Goal: Contribute content

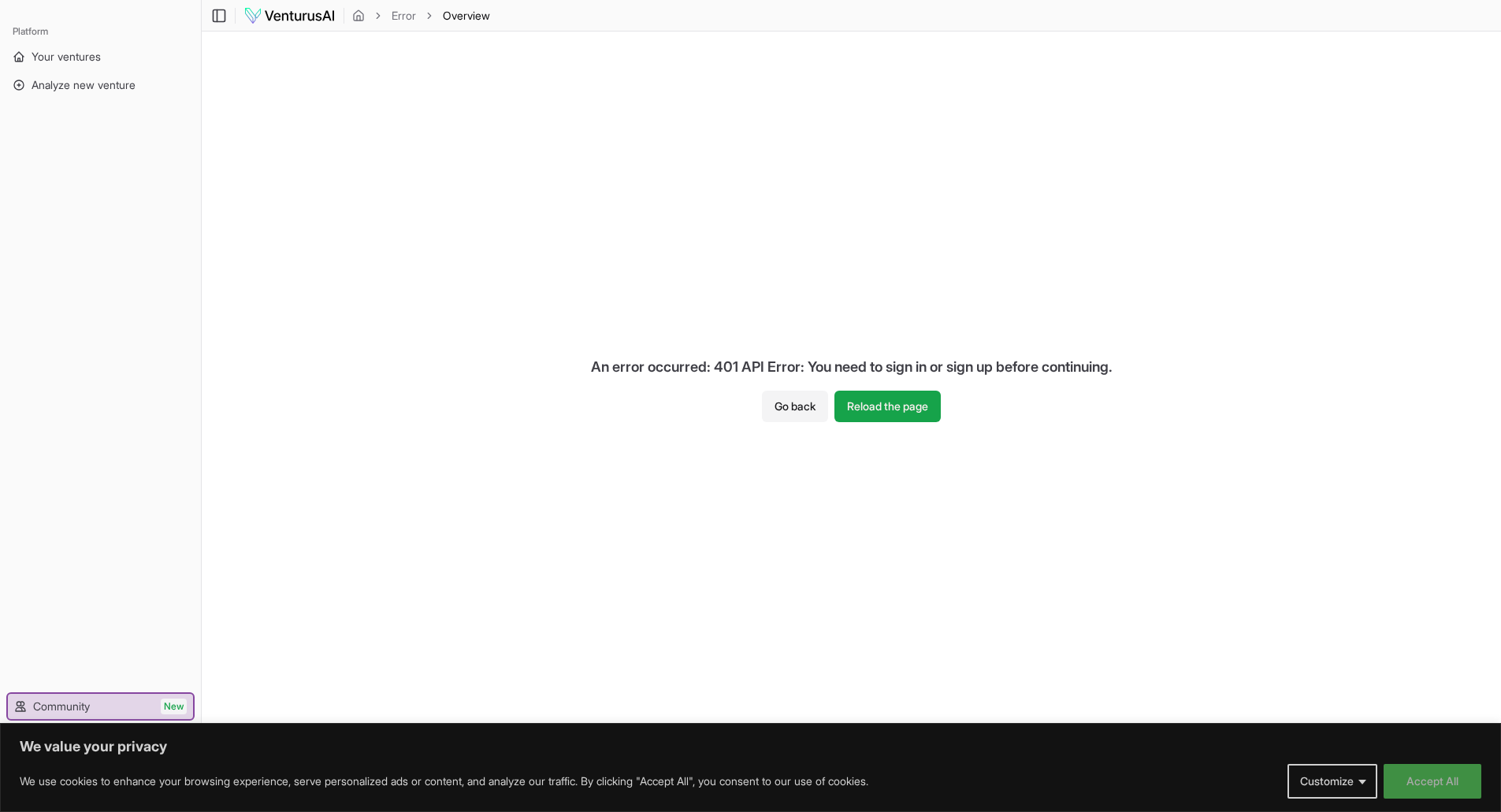
click at [1465, 784] on button "Accept All" at bounding box center [1432, 781] width 97 height 34
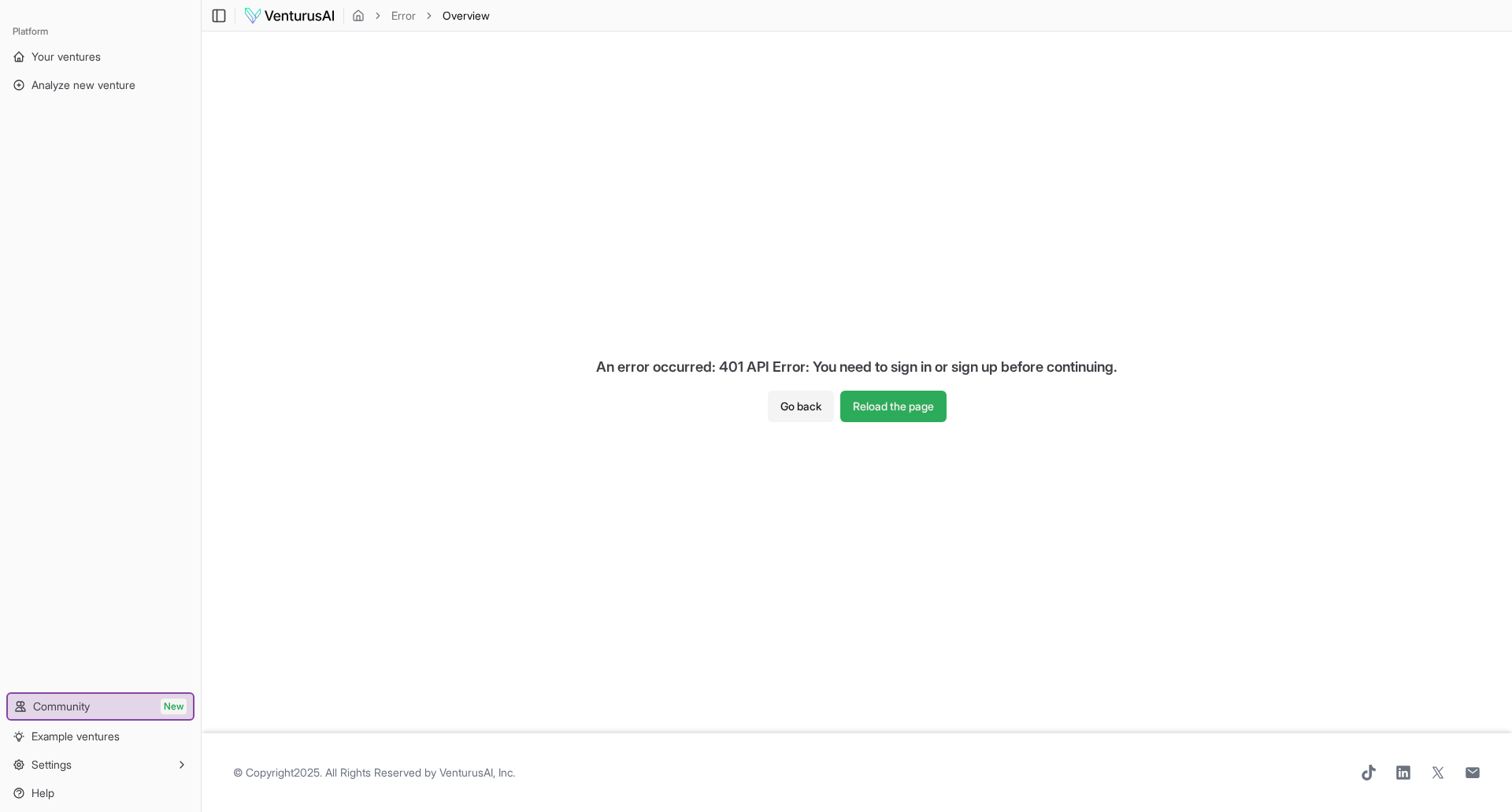
click at [884, 405] on button "Reload the page" at bounding box center [893, 406] width 106 height 31
click at [267, 0] on header "Toggle Sidebar Error Overview" at bounding box center [856, 16] width 1311 height 31
click at [268, 22] on img at bounding box center [290, 15] width 92 height 19
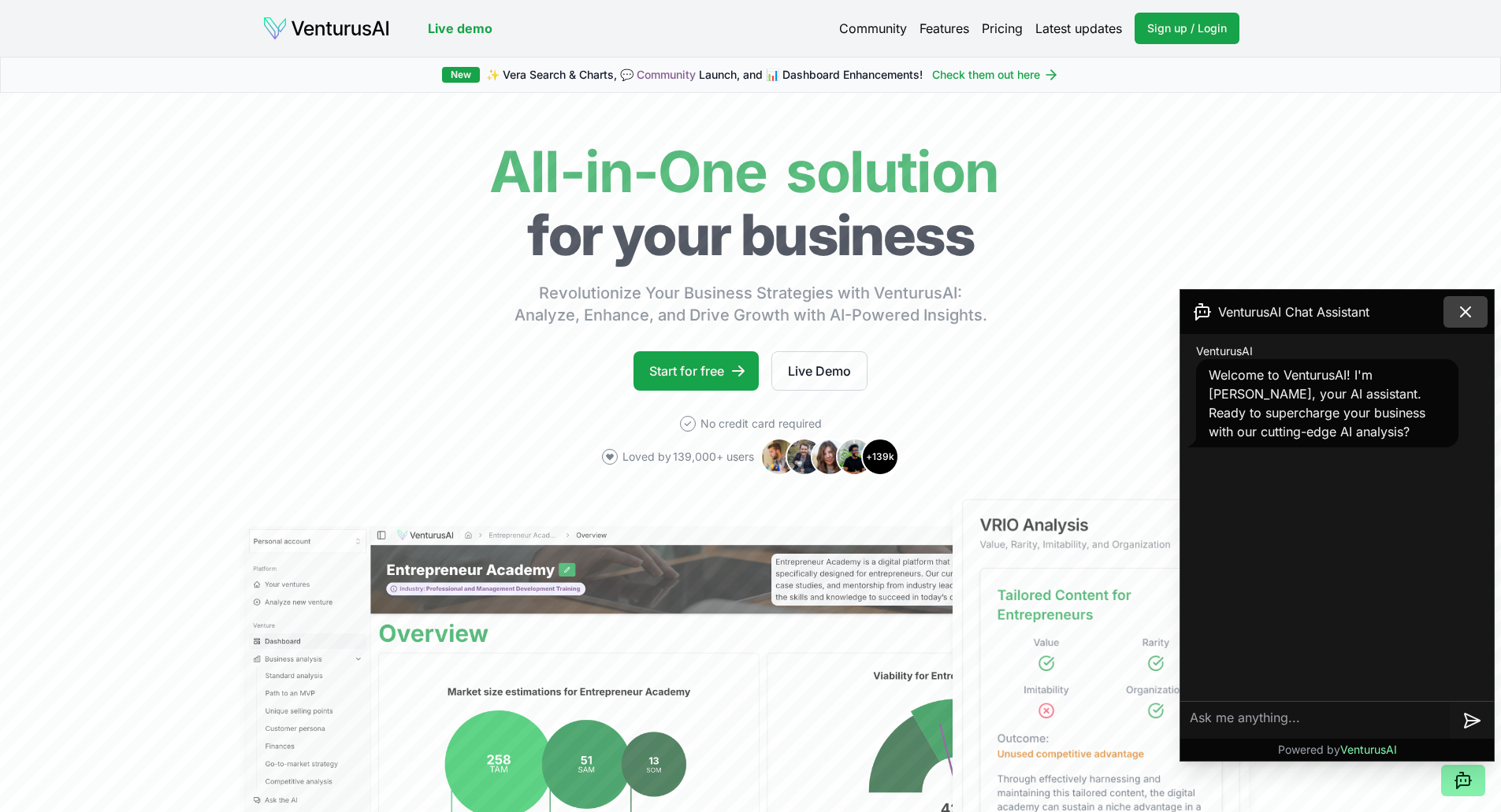
click at [1458, 309] on icon at bounding box center [1466, 311] width 19 height 19
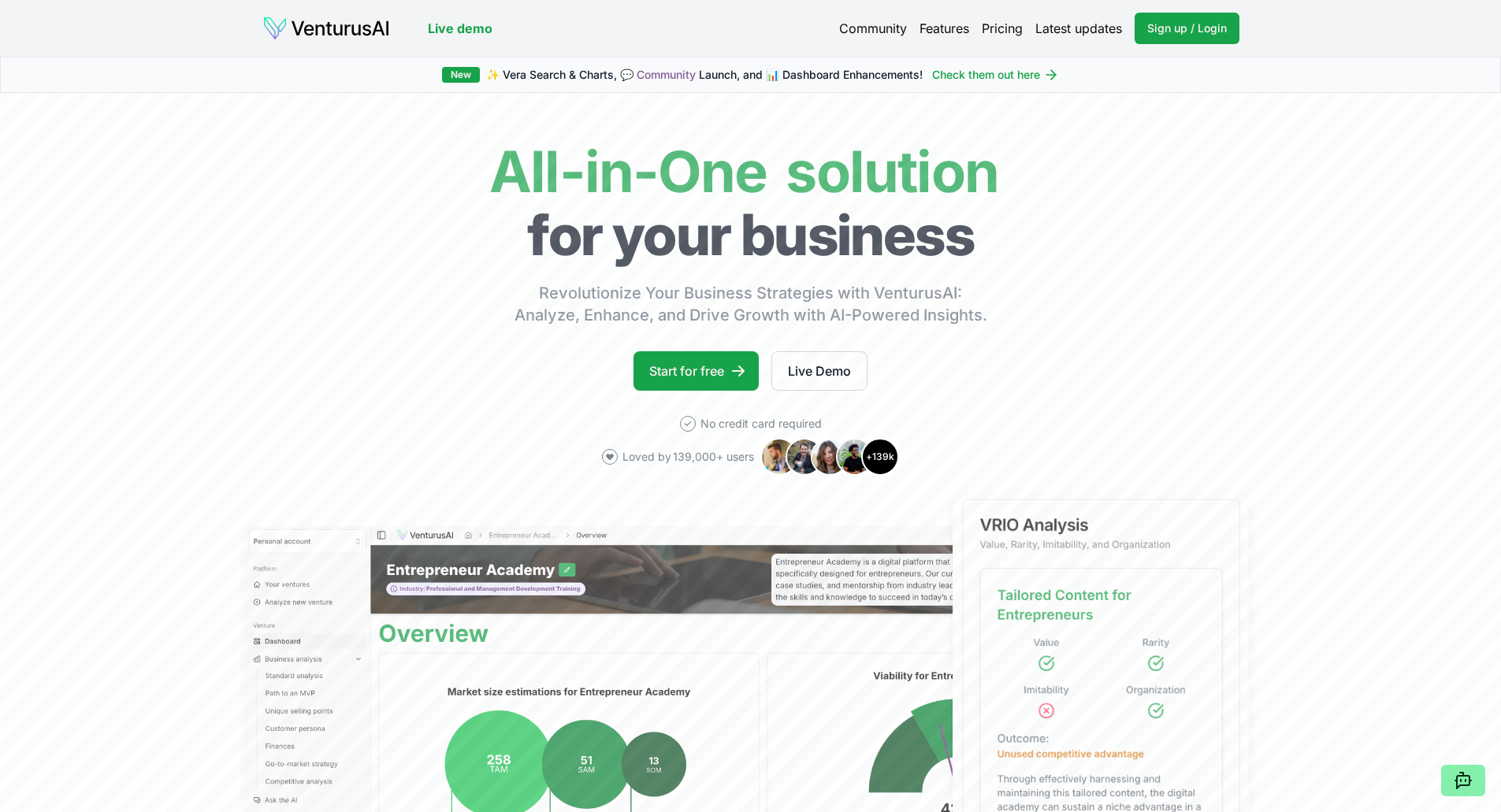
click at [467, 32] on link "Live demo" at bounding box center [461, 27] width 65 height 19
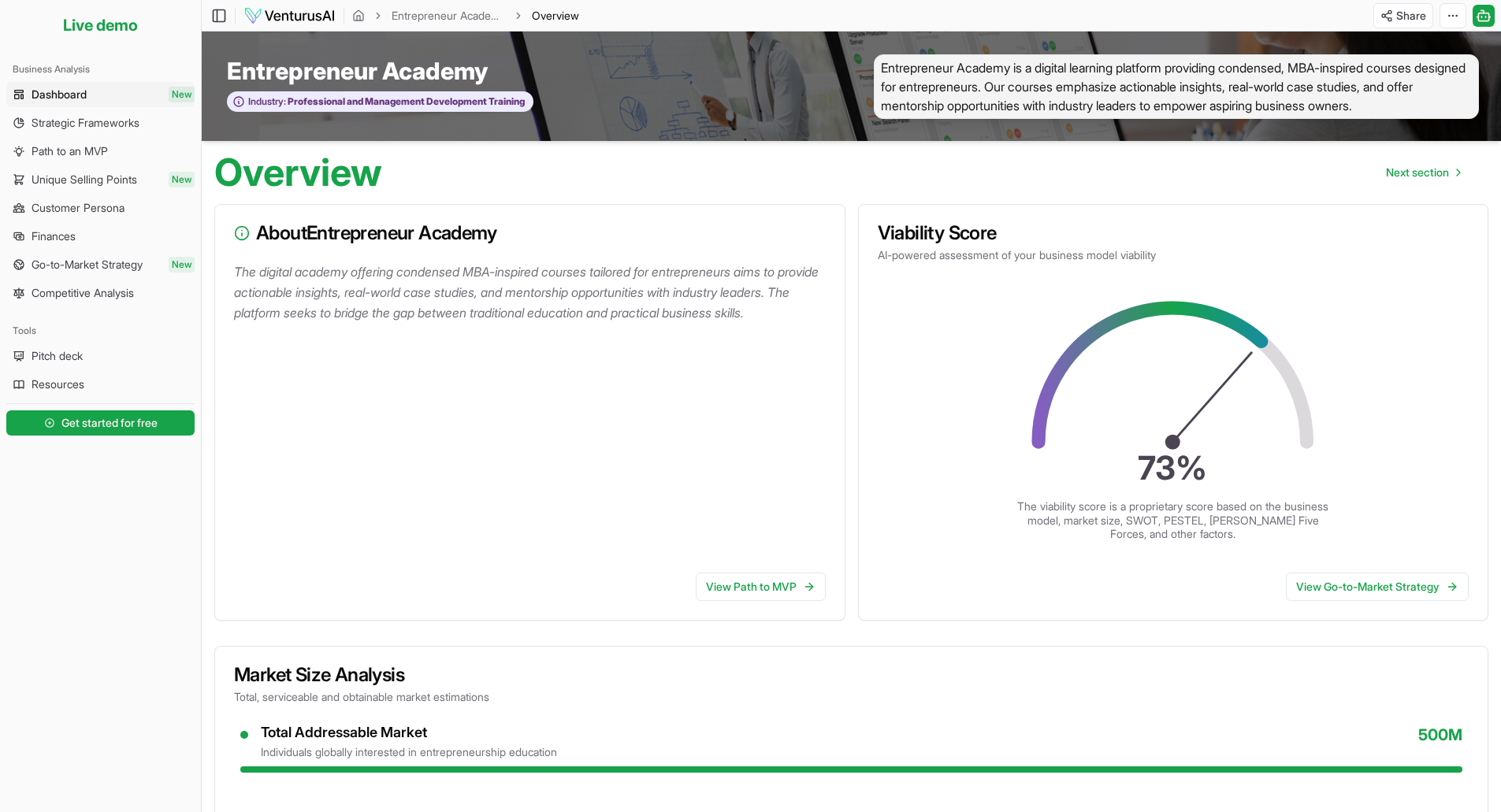
click at [236, 18] on div "Toggle Sidebar Entrepreneur Academy Overview" at bounding box center [396, 16] width 390 height 26
click at [268, 14] on img at bounding box center [290, 15] width 92 height 19
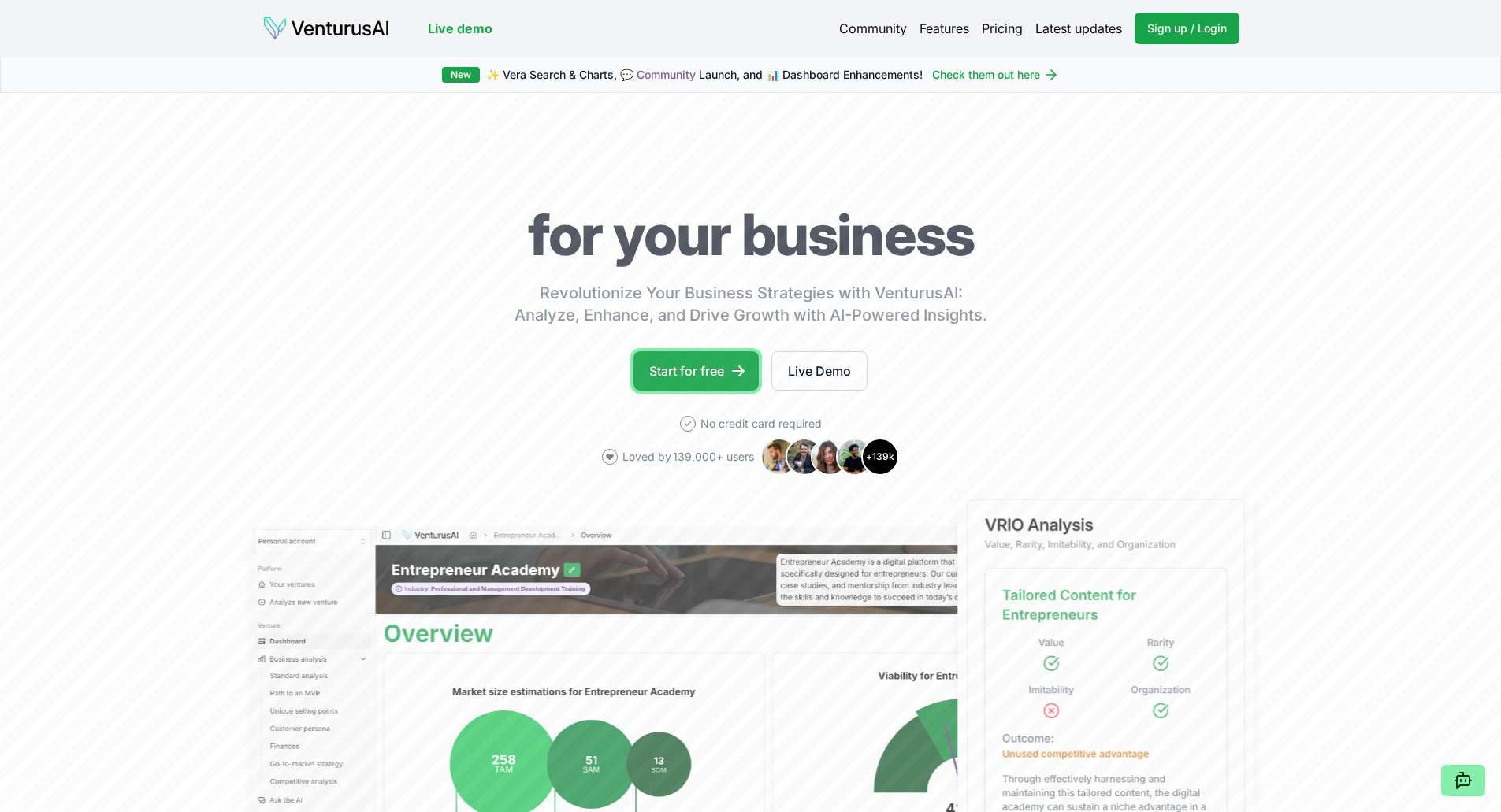
click at [704, 373] on link "Start for free" at bounding box center [696, 371] width 126 height 39
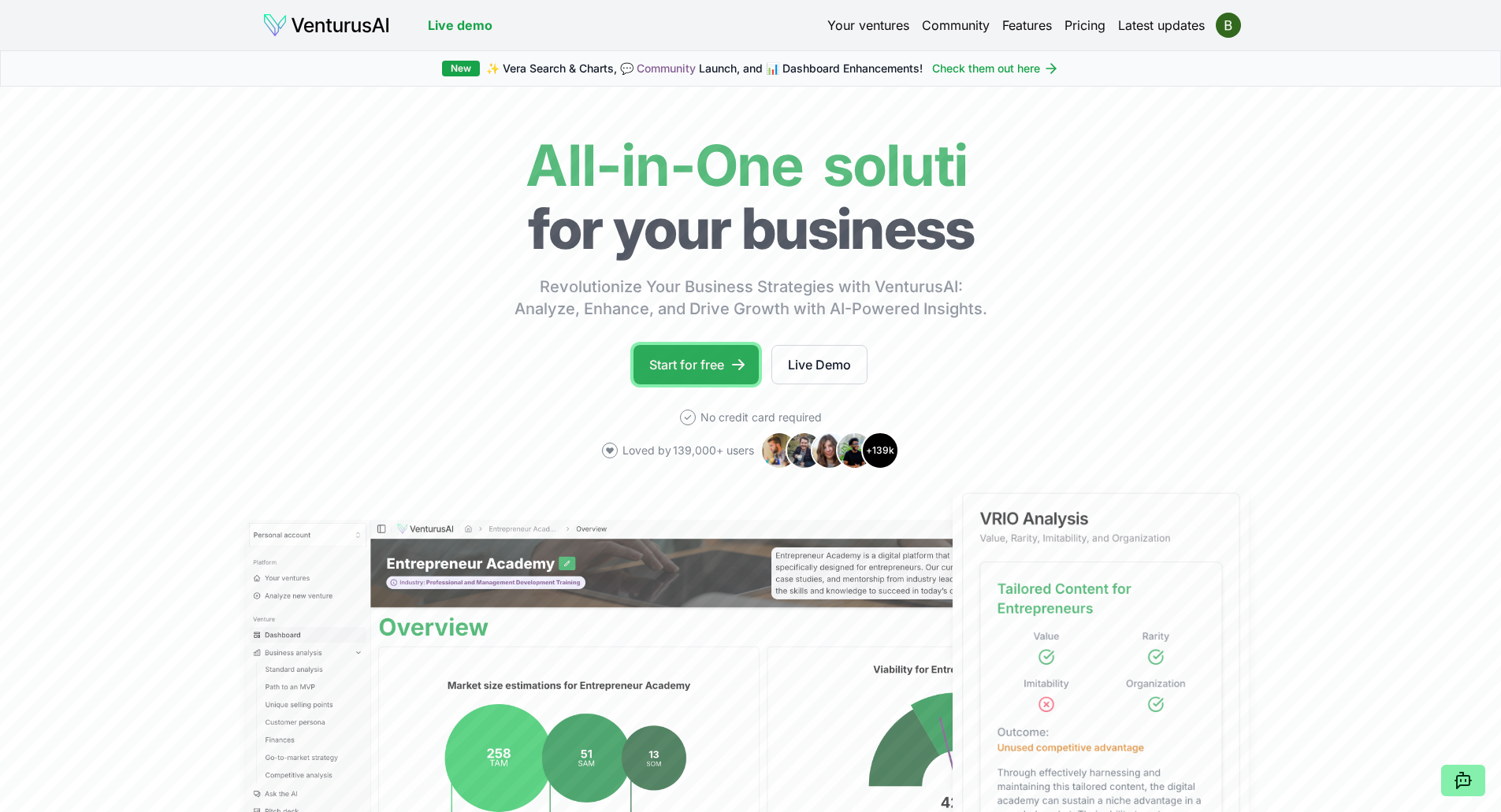
click at [720, 364] on link "Start for free" at bounding box center [696, 364] width 126 height 39
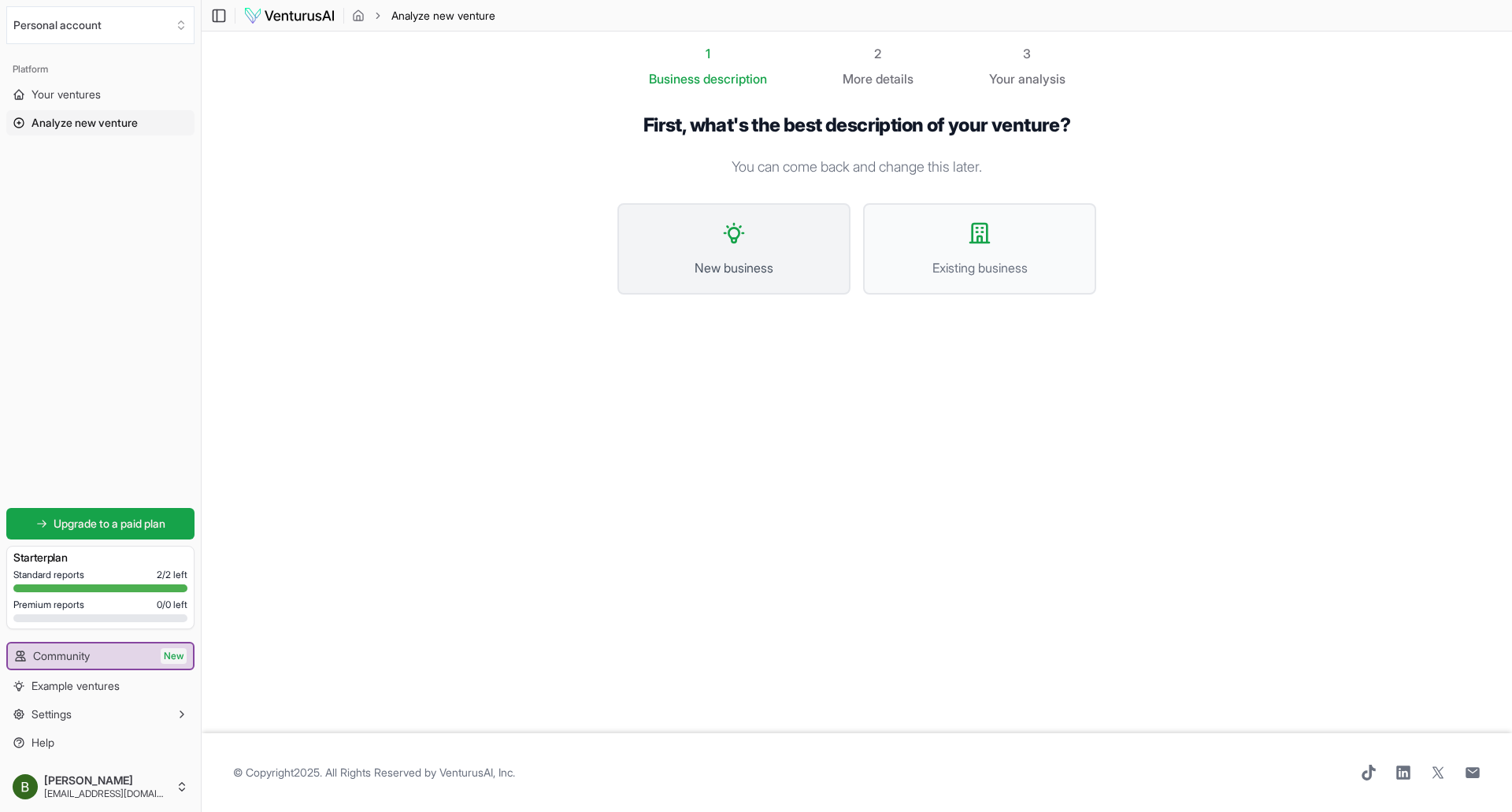
click at [767, 244] on button "New business" at bounding box center [733, 248] width 233 height 91
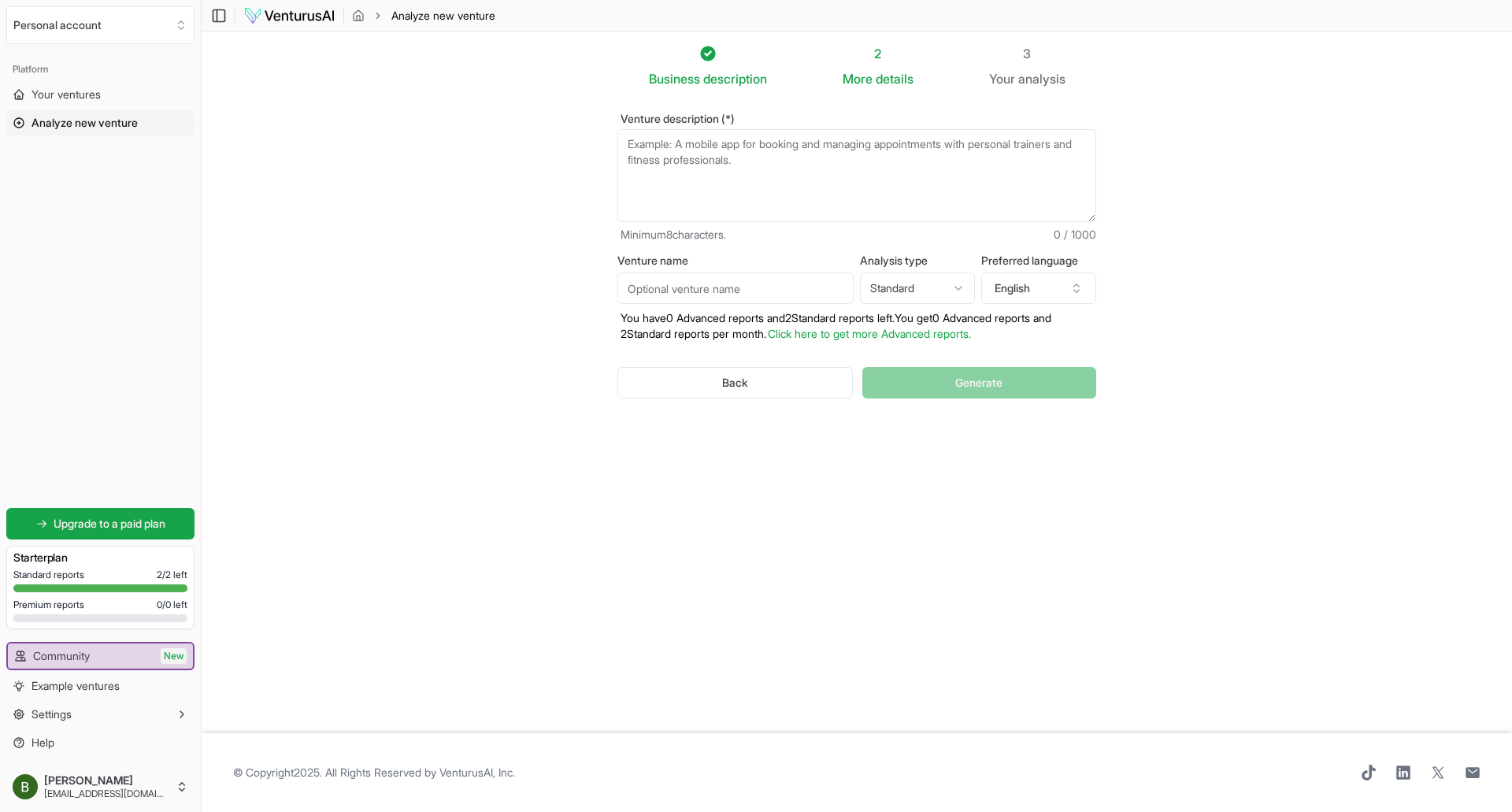
click at [679, 155] on textarea "Venture description (*)" at bounding box center [857, 176] width 479 height 93
click at [650, 149] on textarea "An Australian version of [DOMAIN_NAME]." at bounding box center [857, 176] width 479 height 93
click at [860, 152] on textarea "An australian version of [DOMAIN_NAME]." at bounding box center [857, 176] width 479 height 93
click at [838, 153] on textarea "An Australian version of [DOMAIN_NAME]" at bounding box center [857, 176] width 479 height 93
type textarea "An Australian version of [DOMAIN_NAME]"
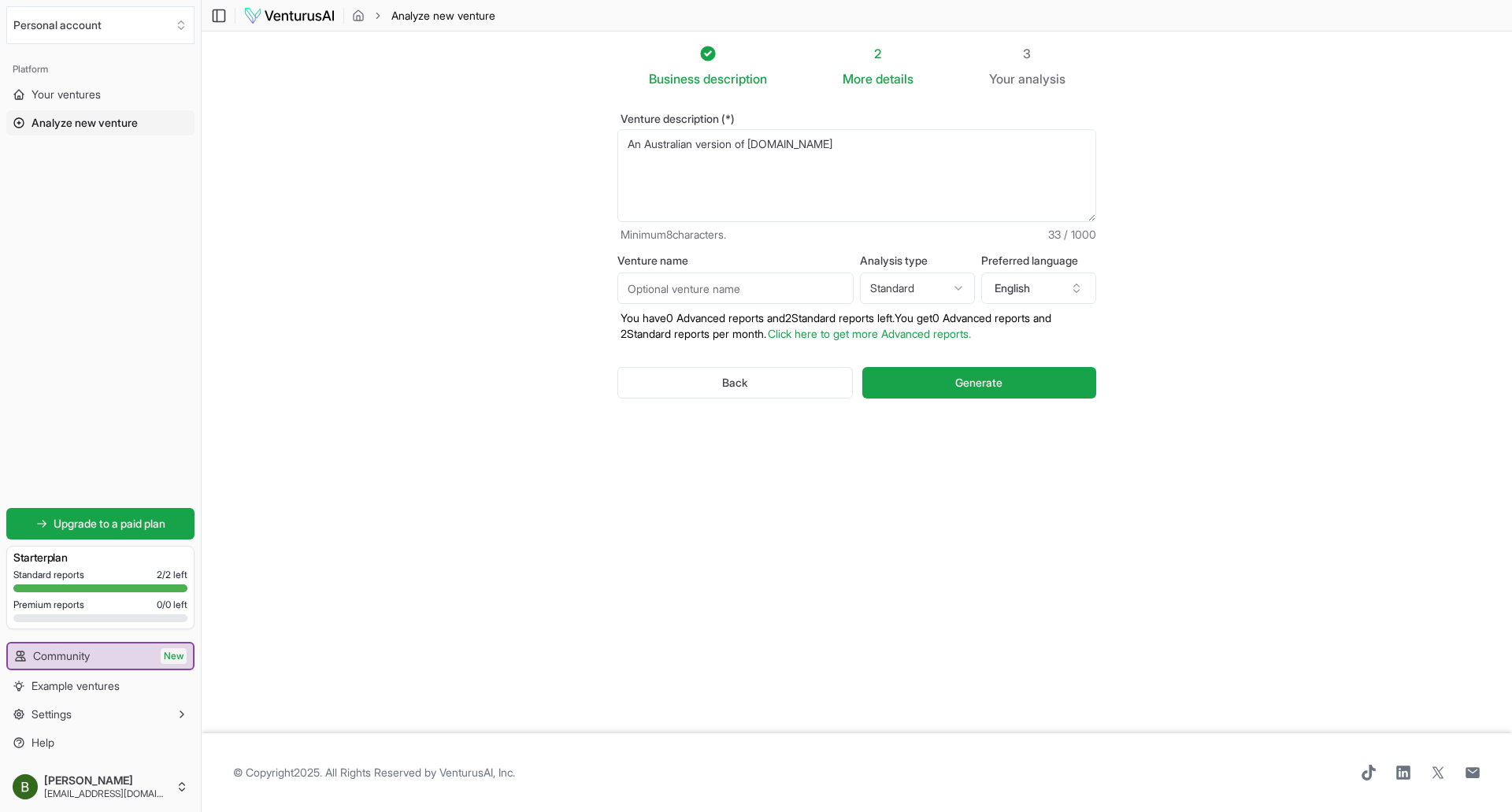
click at [726, 282] on input "Venture name" at bounding box center [735, 289] width 237 height 31
type input "Kele [GEOGRAPHIC_DATA]"
click at [997, 250] on form "Venture description (*) An Australian version of [DOMAIN_NAME] Minimum 8 charac…" at bounding box center [857, 269] width 479 height 310
click at [1000, 374] on button "Generate" at bounding box center [979, 383] width 234 height 31
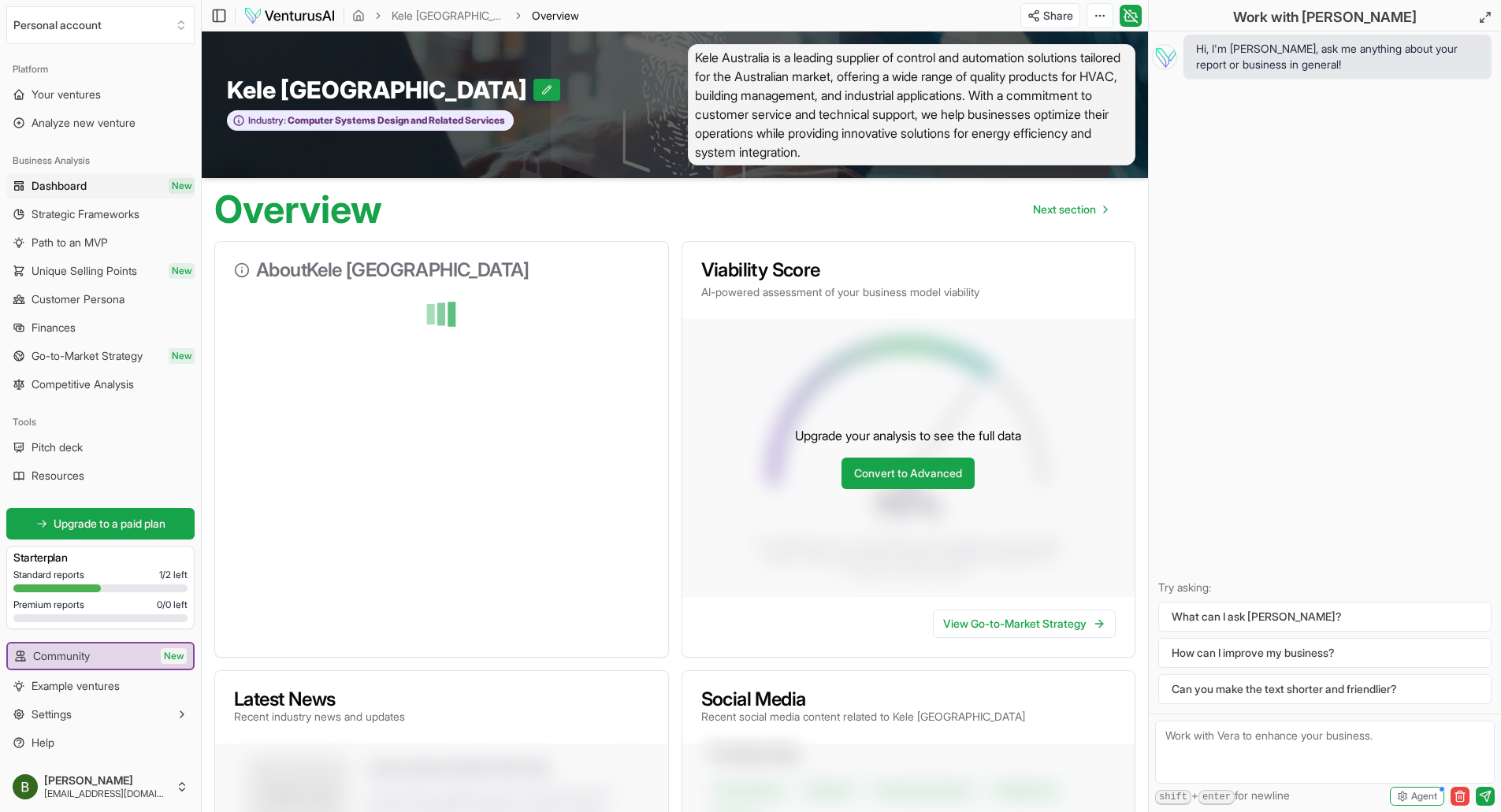
click at [670, 215] on div "Overview Next section" at bounding box center [674, 202] width 946 height 50
